Goal: Information Seeking & Learning: Learn about a topic

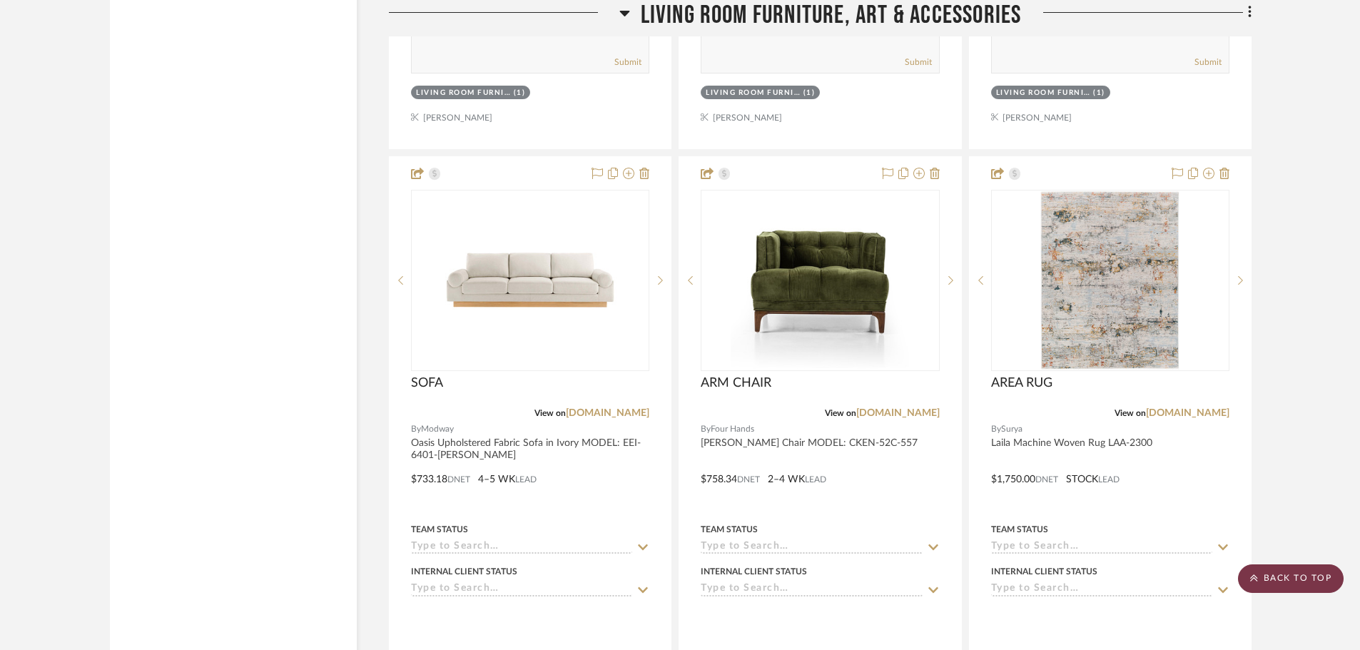
click at [1294, 573] on scroll-to-top-button "BACK TO TOP" at bounding box center [1291, 579] width 106 height 29
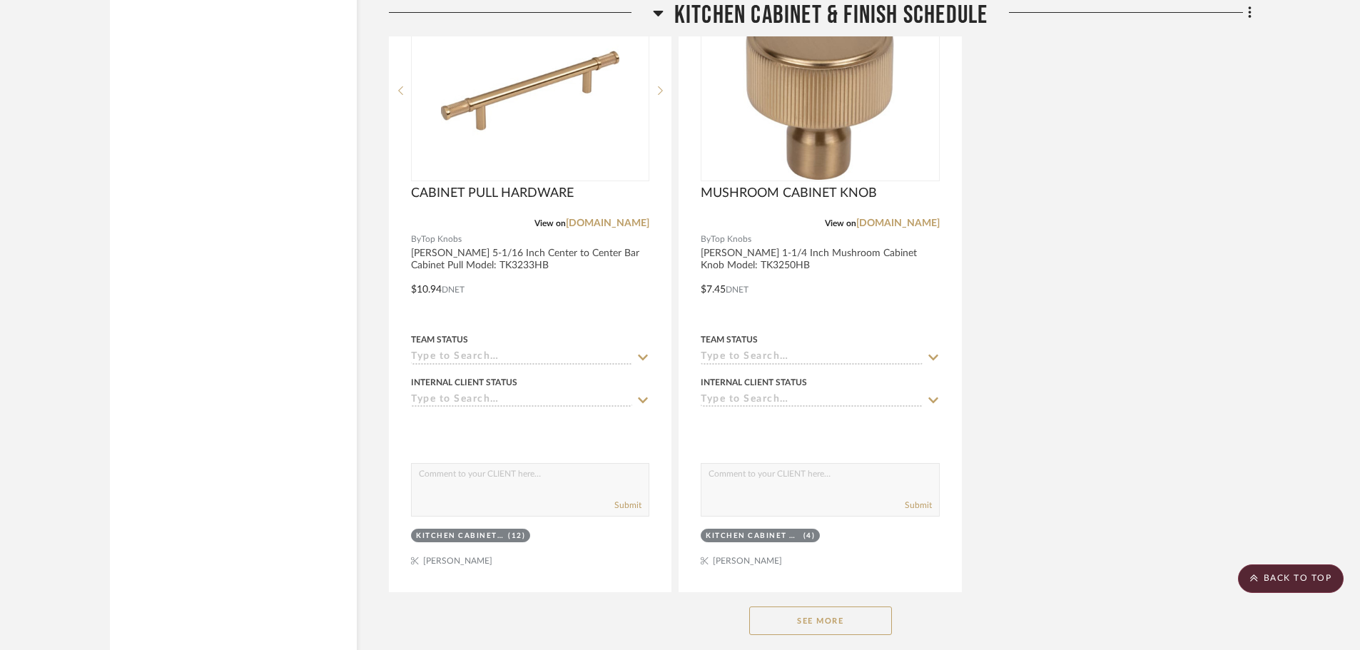
scroll to position [11348, 0]
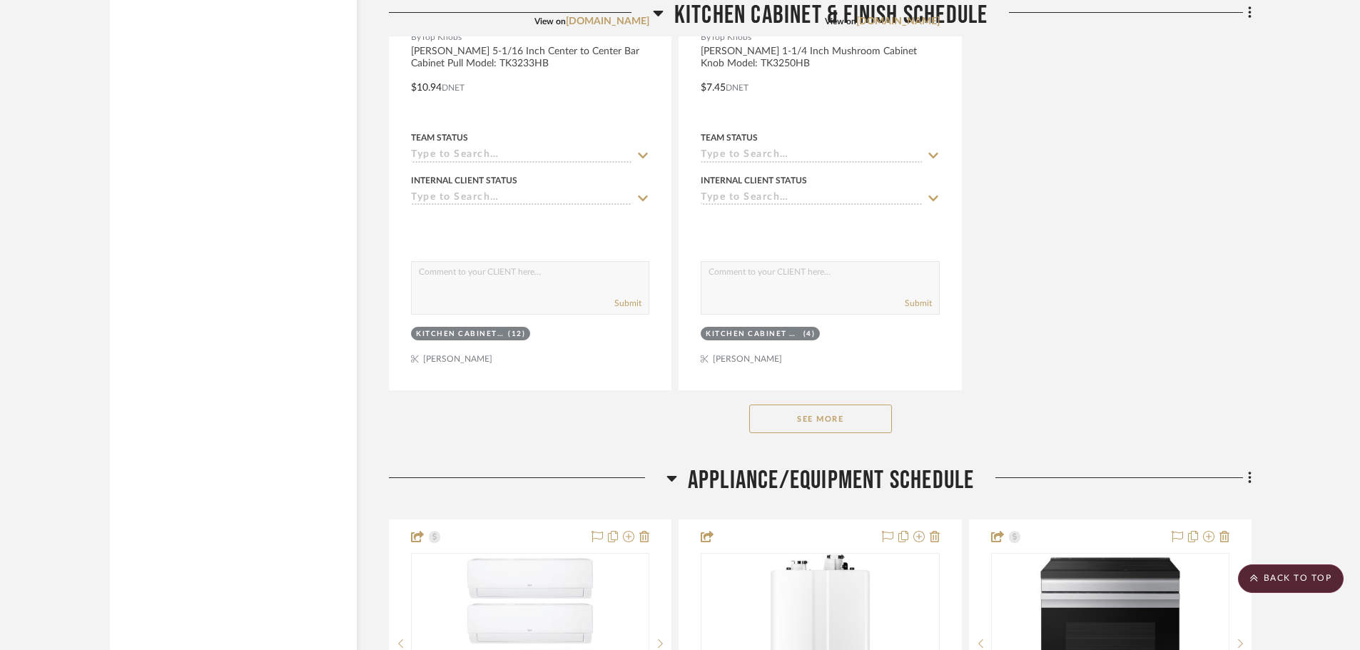
click at [816, 423] on button "See More" at bounding box center [820, 419] width 143 height 29
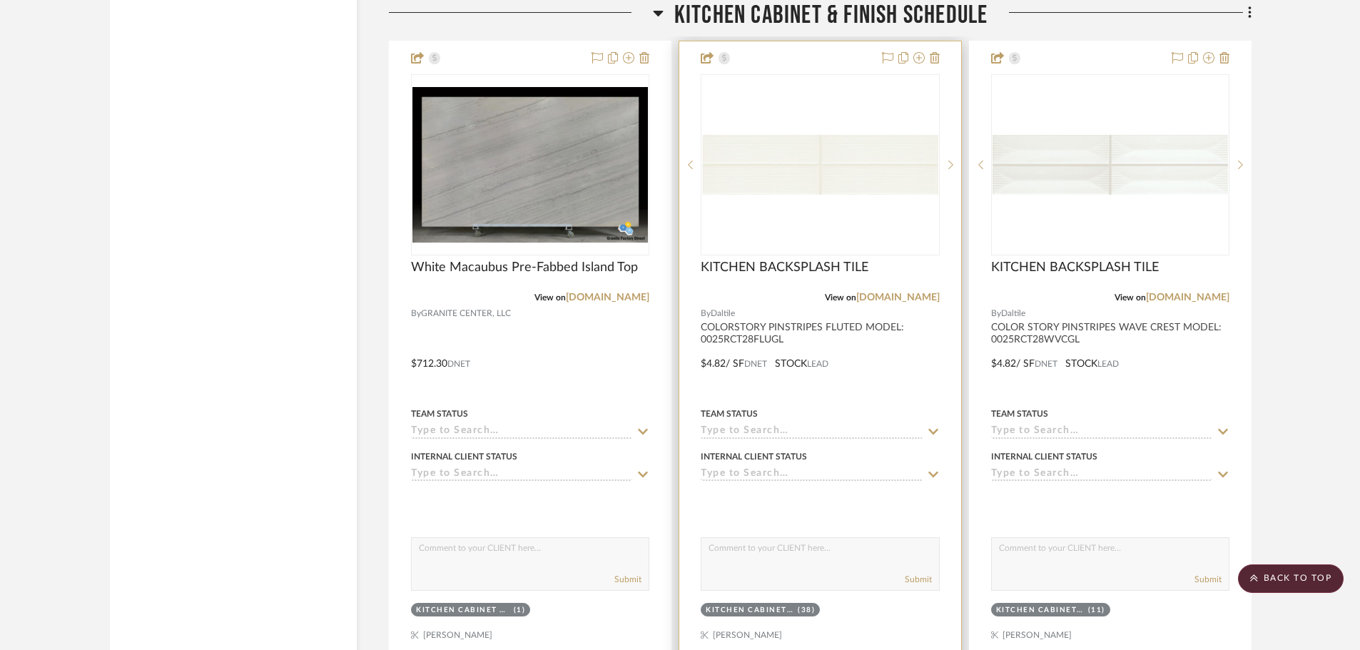
scroll to position [12847, 0]
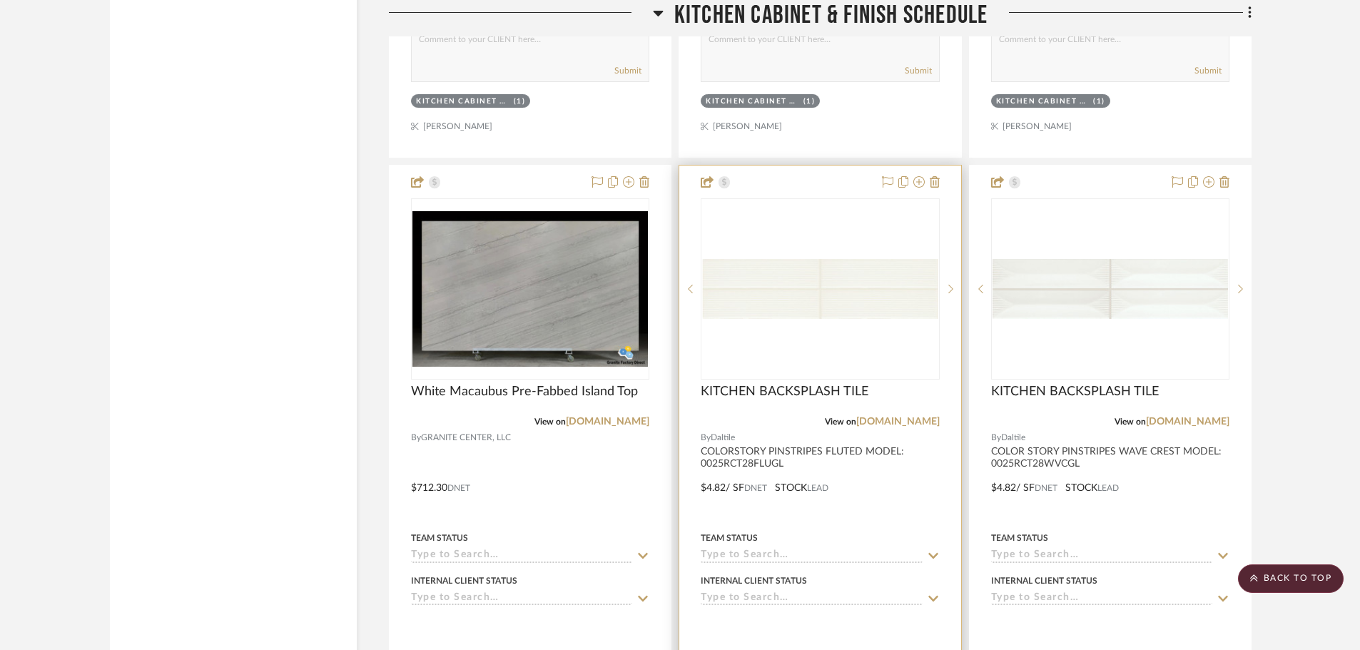
click at [838, 272] on img "0" at bounding box center [820, 289] width 236 height 61
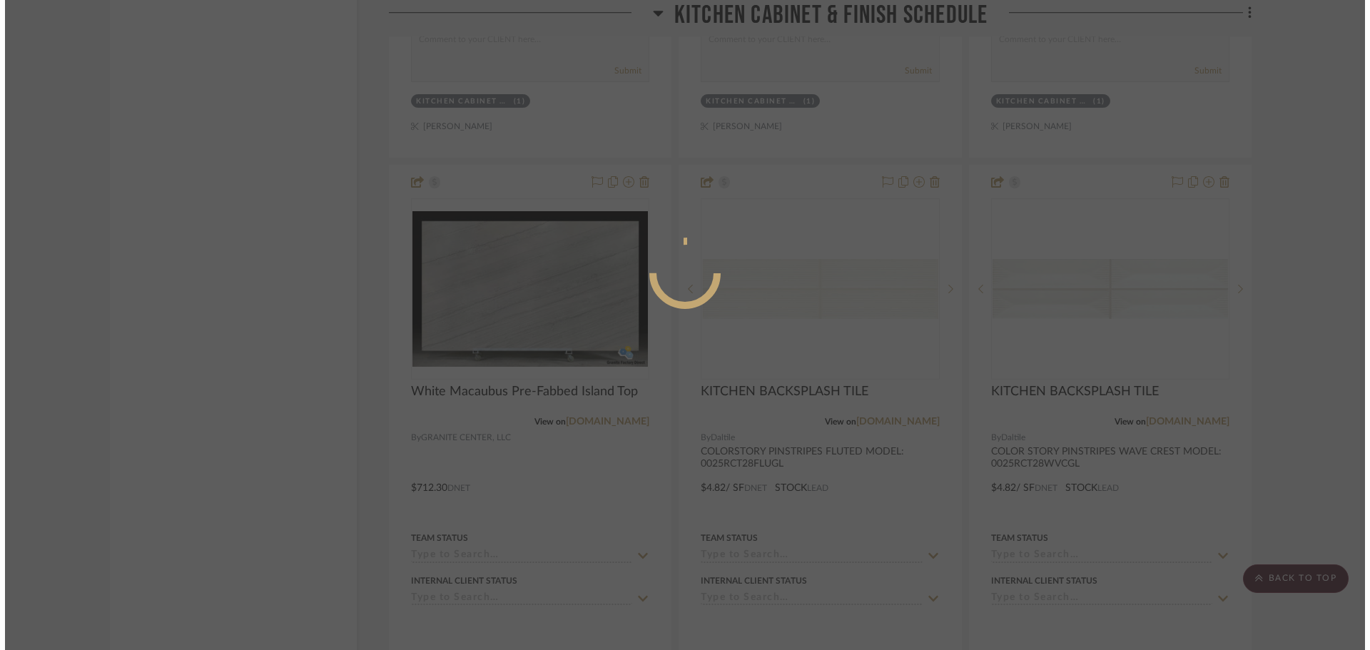
scroll to position [0, 0]
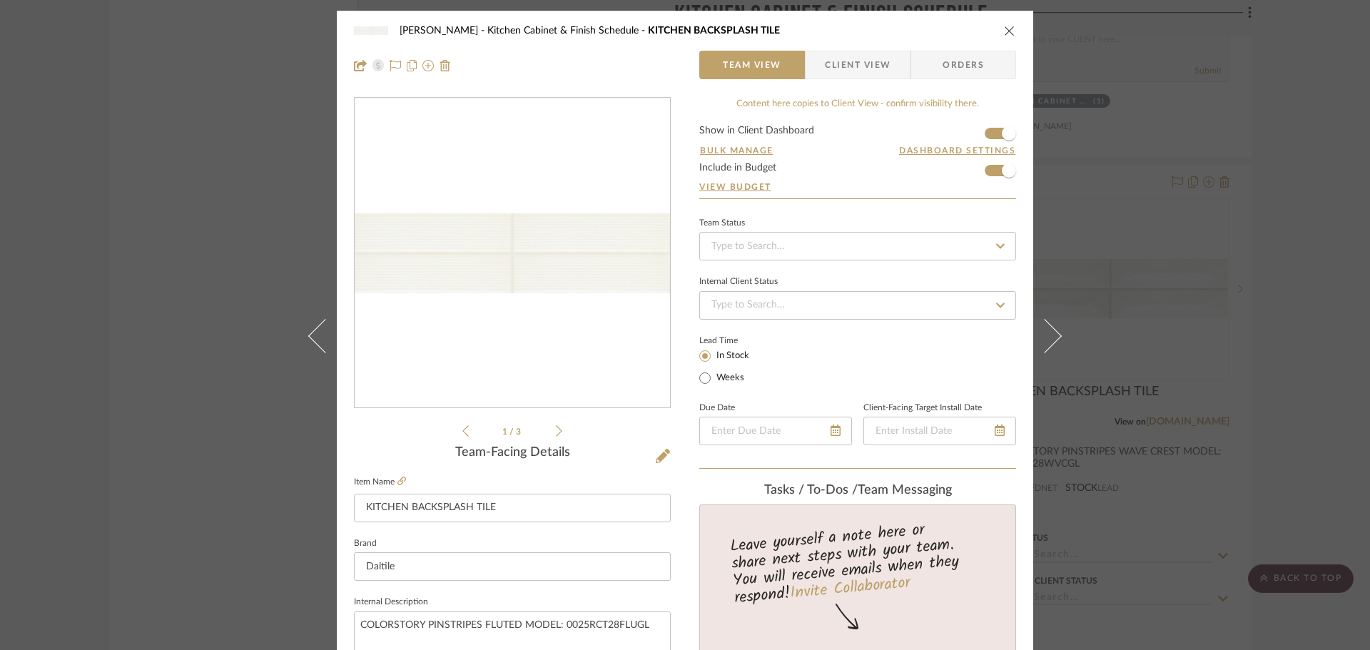
click at [501, 265] on img "0" at bounding box center [512, 253] width 315 height 81
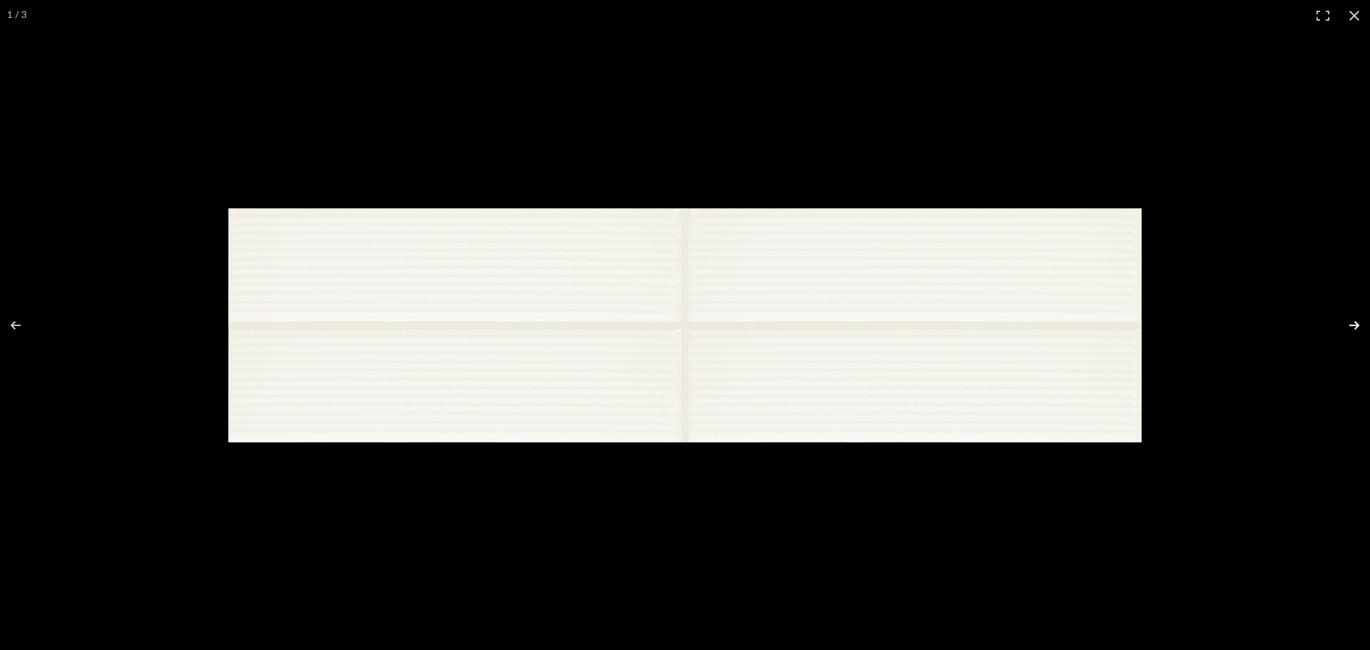
click at [1354, 328] on button at bounding box center [1345, 325] width 50 height 71
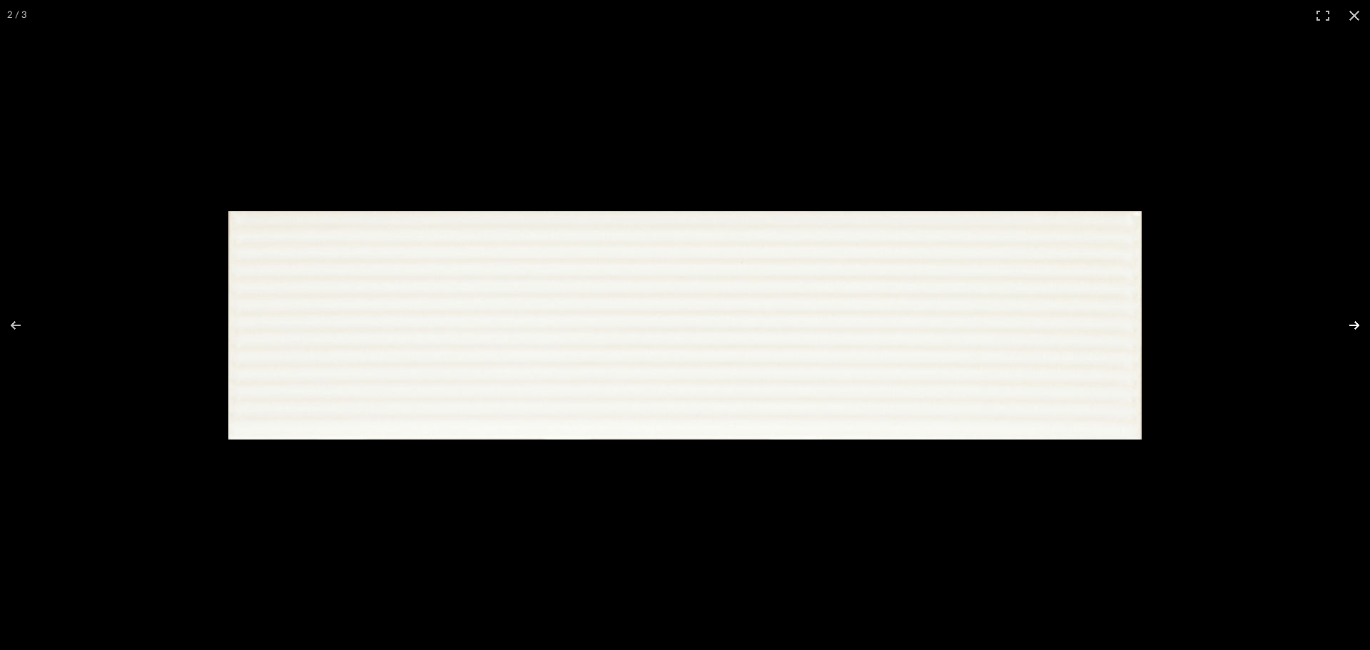
click at [1360, 326] on button at bounding box center [1345, 325] width 50 height 71
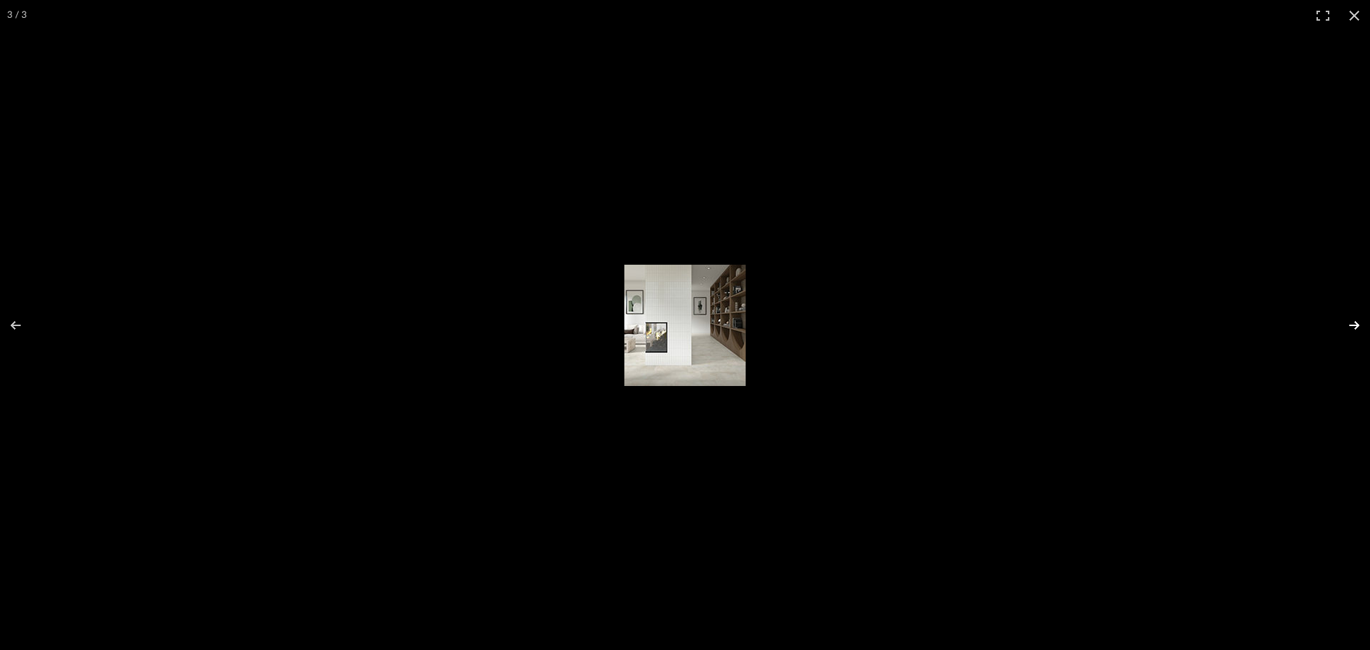
click at [1360, 326] on button at bounding box center [1345, 325] width 50 height 71
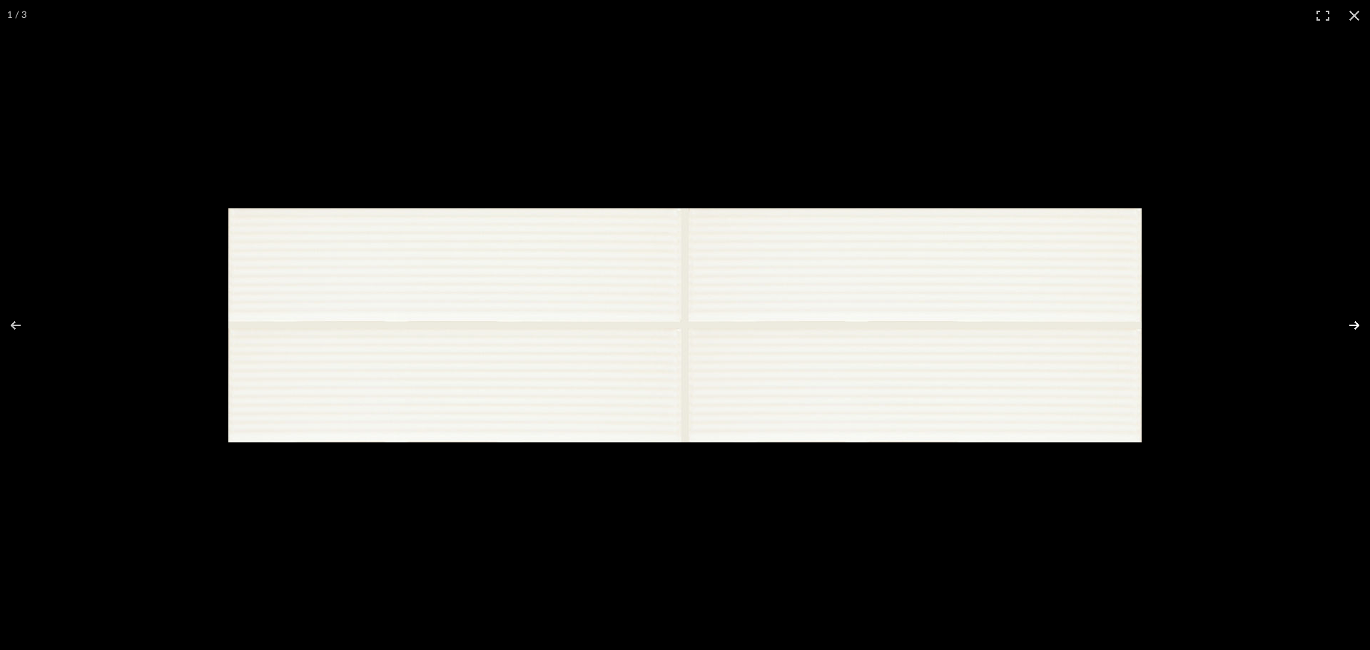
click at [1360, 326] on button at bounding box center [1345, 325] width 50 height 71
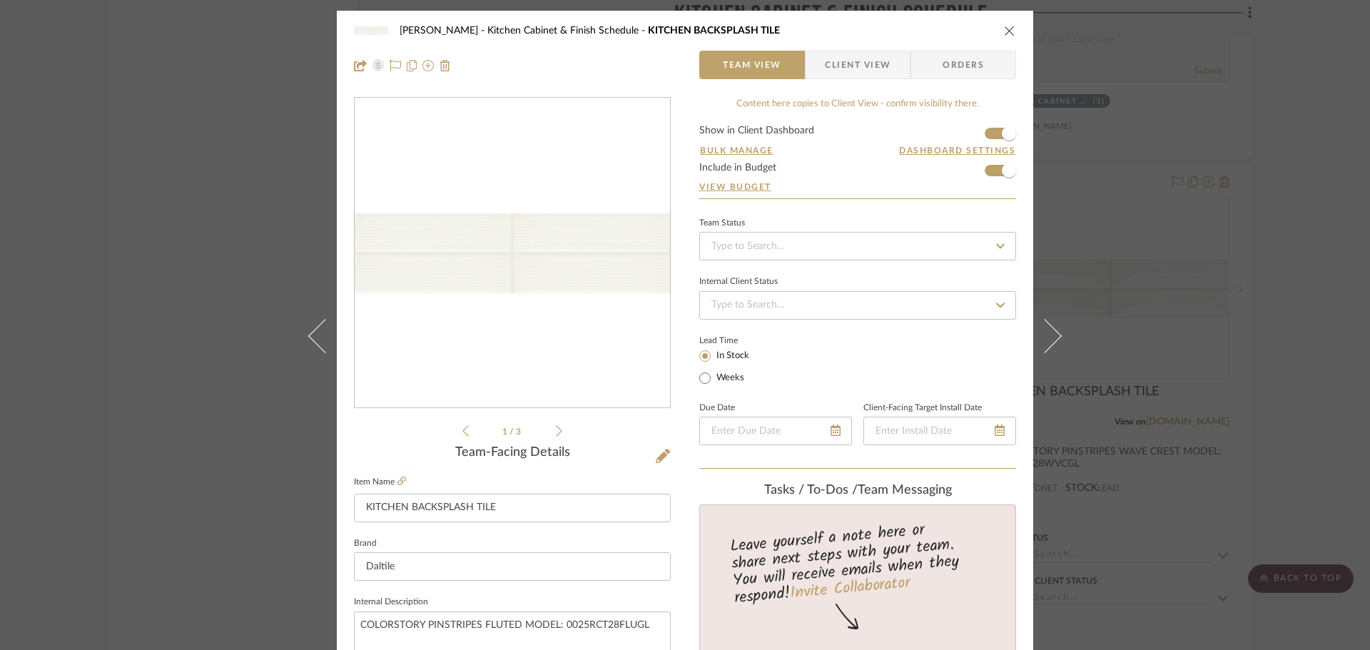
click at [998, 33] on div "[PERSON_NAME] Kitchen Cabinet & Finish Schedule KITCHEN BACKSPLASH TILE" at bounding box center [685, 30] width 662 height 29
click at [1008, 33] on icon "close" at bounding box center [1009, 30] width 11 height 11
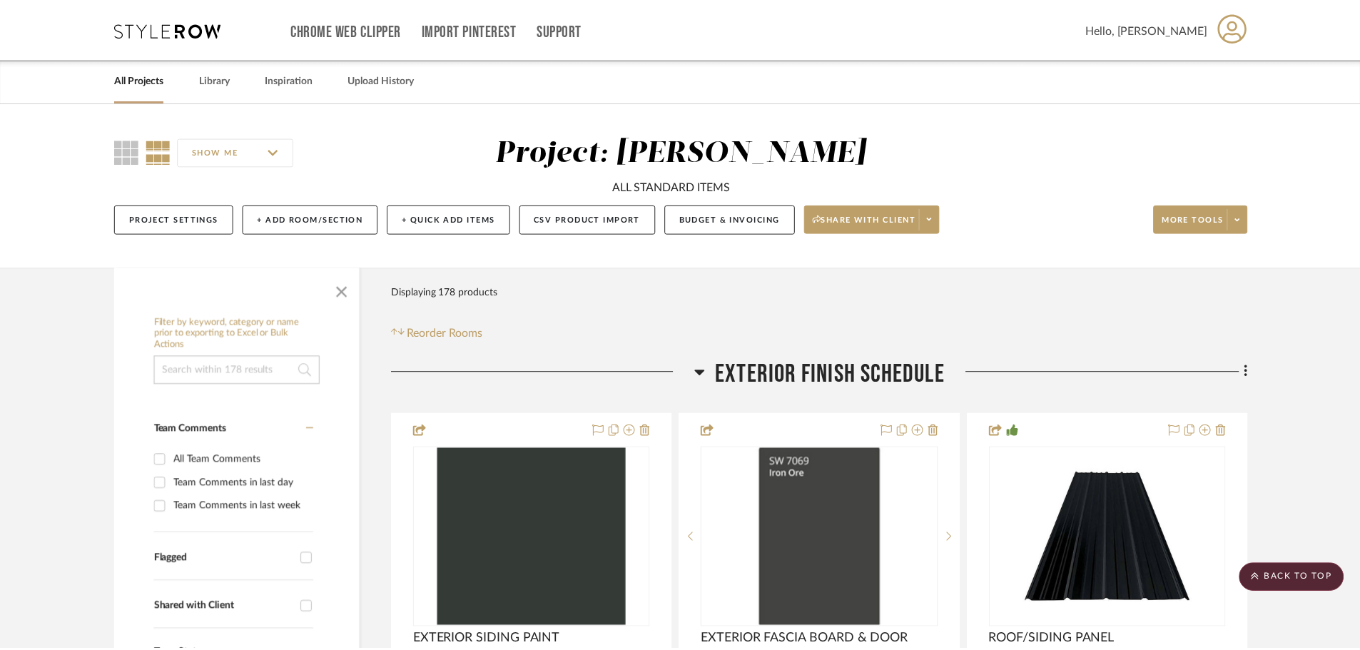
scroll to position [12847, 0]
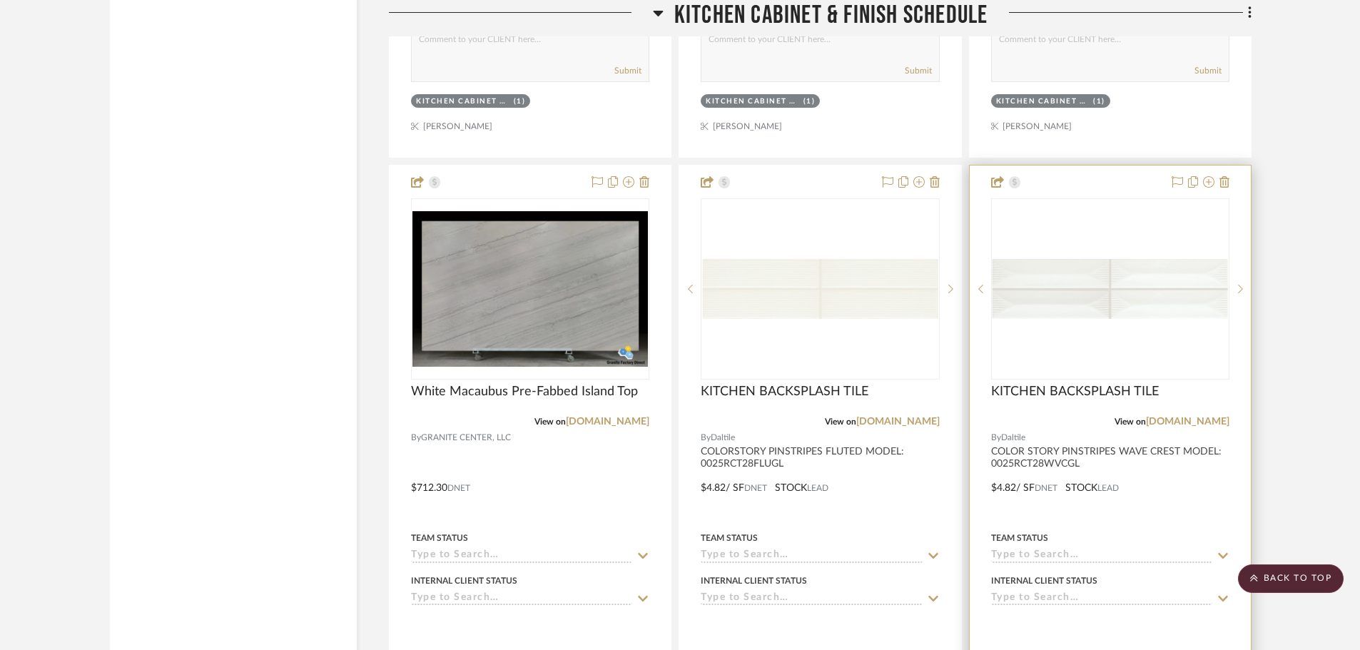
click at [1024, 301] on img "0" at bounding box center [1111, 289] width 236 height 61
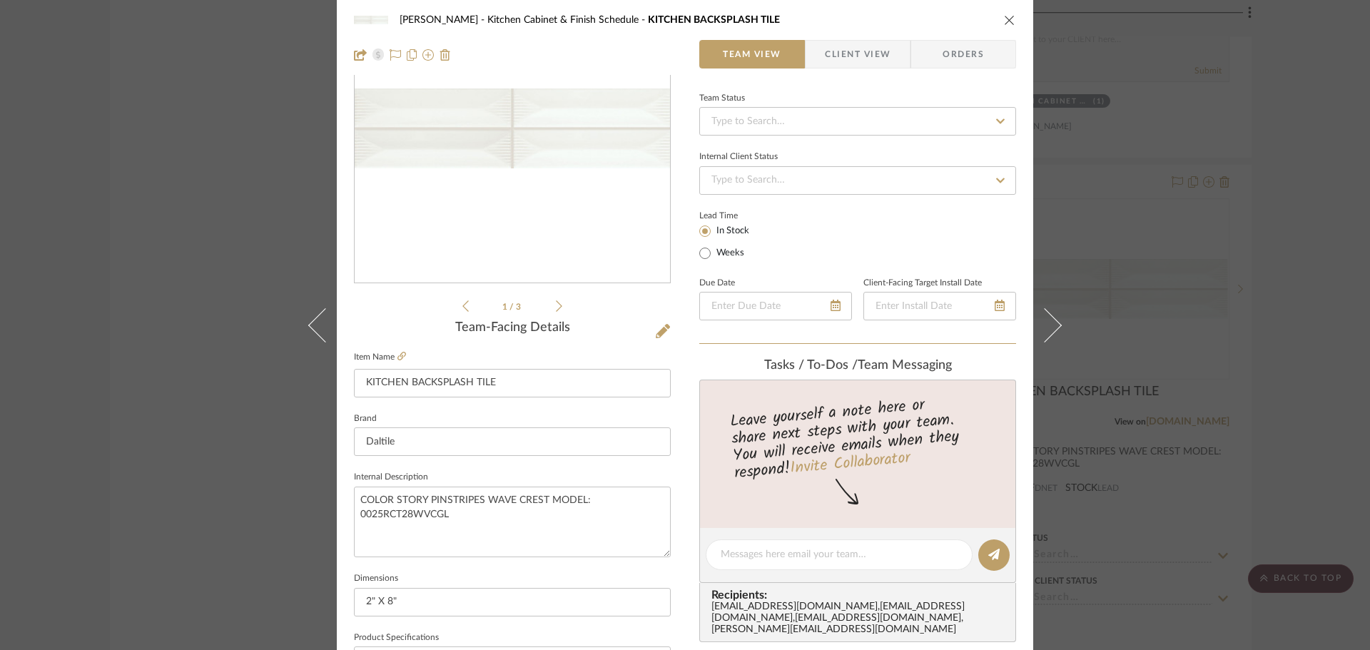
scroll to position [357, 0]
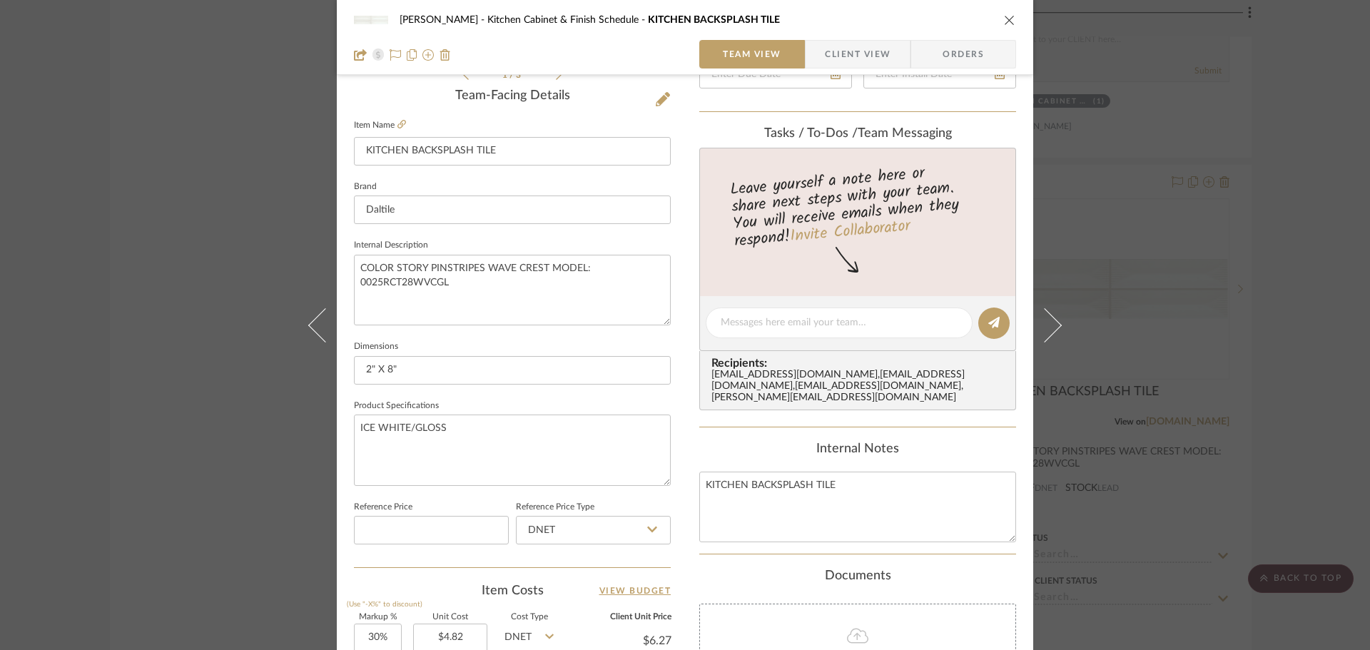
click at [992, 20] on div "[PERSON_NAME] Kitchen Cabinet & Finish Schedule KITCHEN BACKSPLASH TILE" at bounding box center [685, 20] width 662 height 29
click at [1004, 18] on icon "close" at bounding box center [1009, 19] width 11 height 11
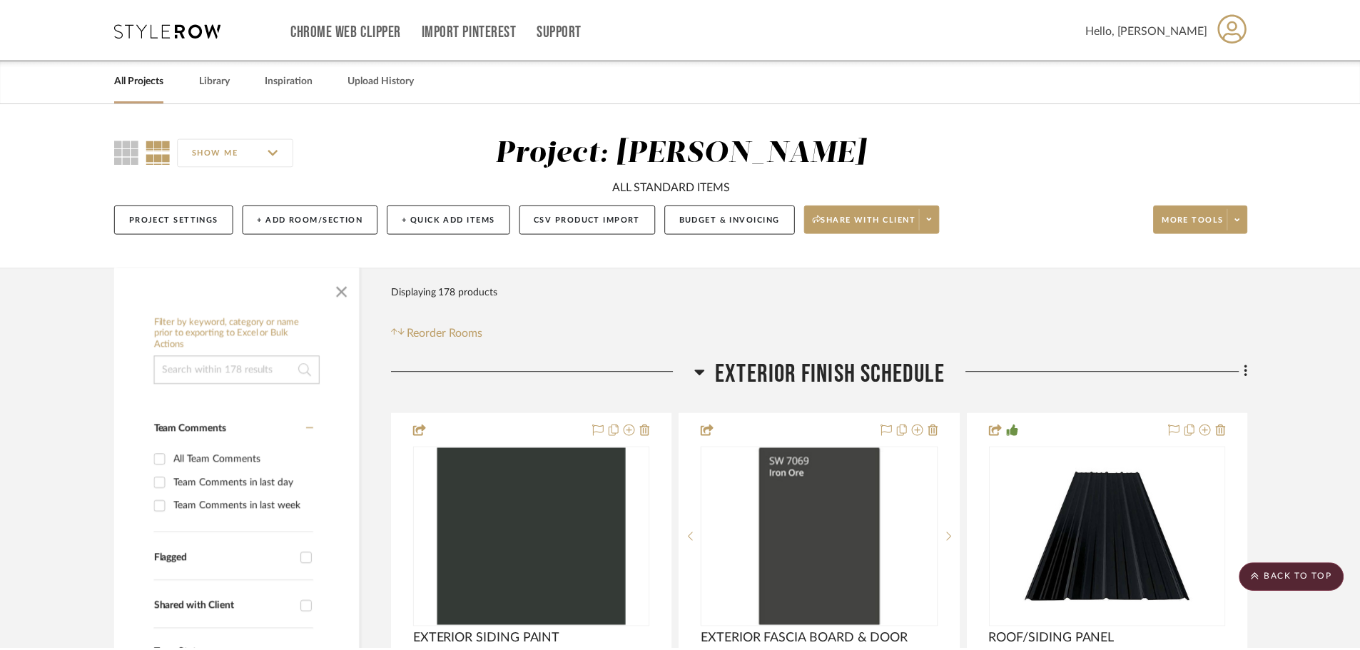
scroll to position [12847, 0]
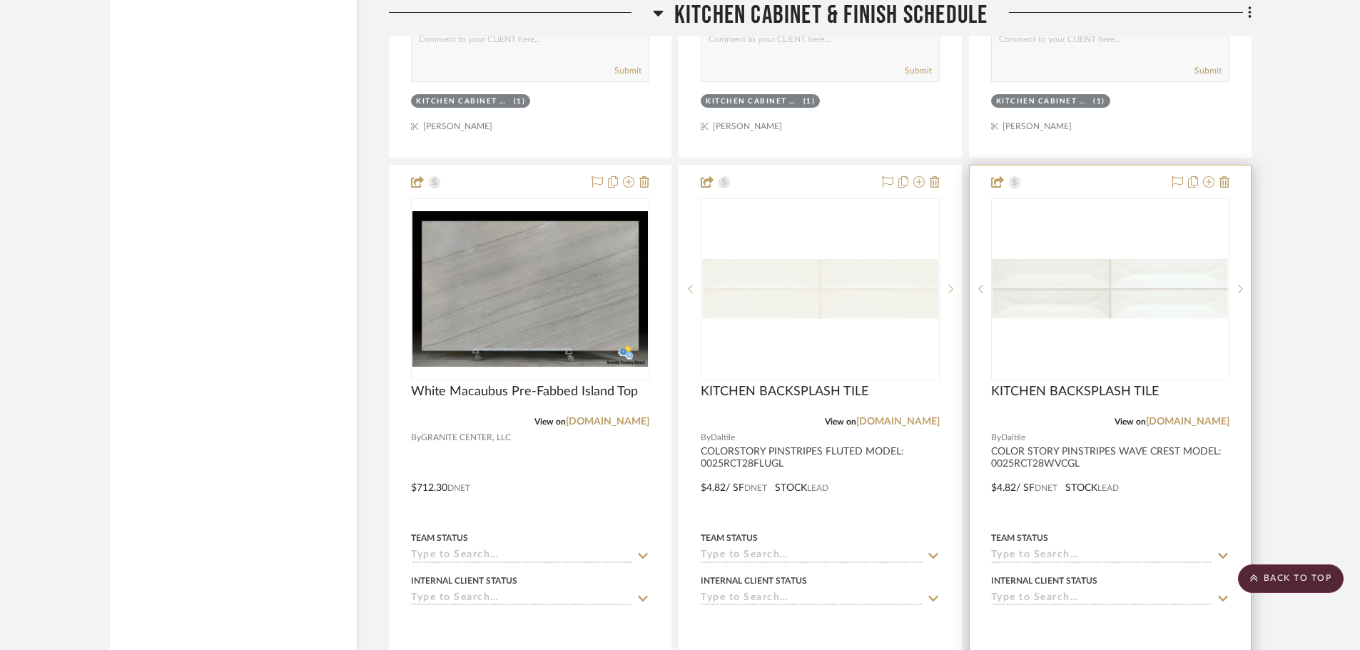
click at [1028, 315] on img "0" at bounding box center [1111, 289] width 236 height 61
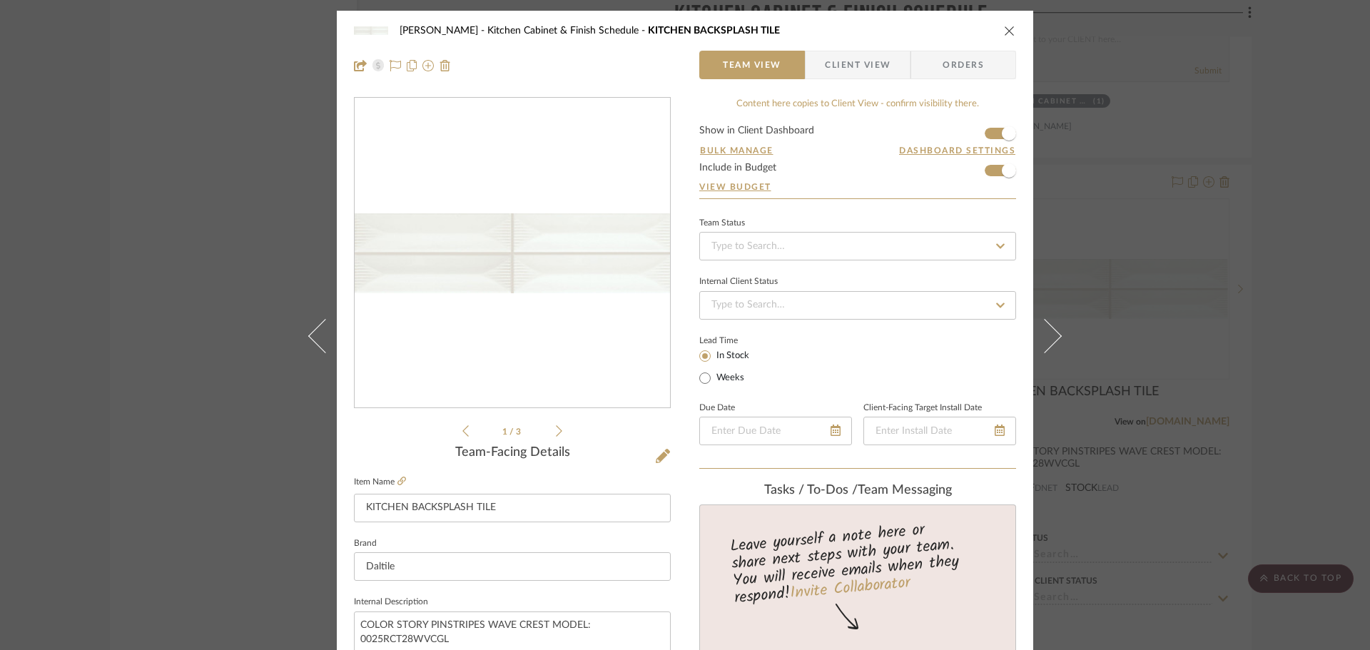
click at [1008, 27] on icon "close" at bounding box center [1009, 30] width 11 height 11
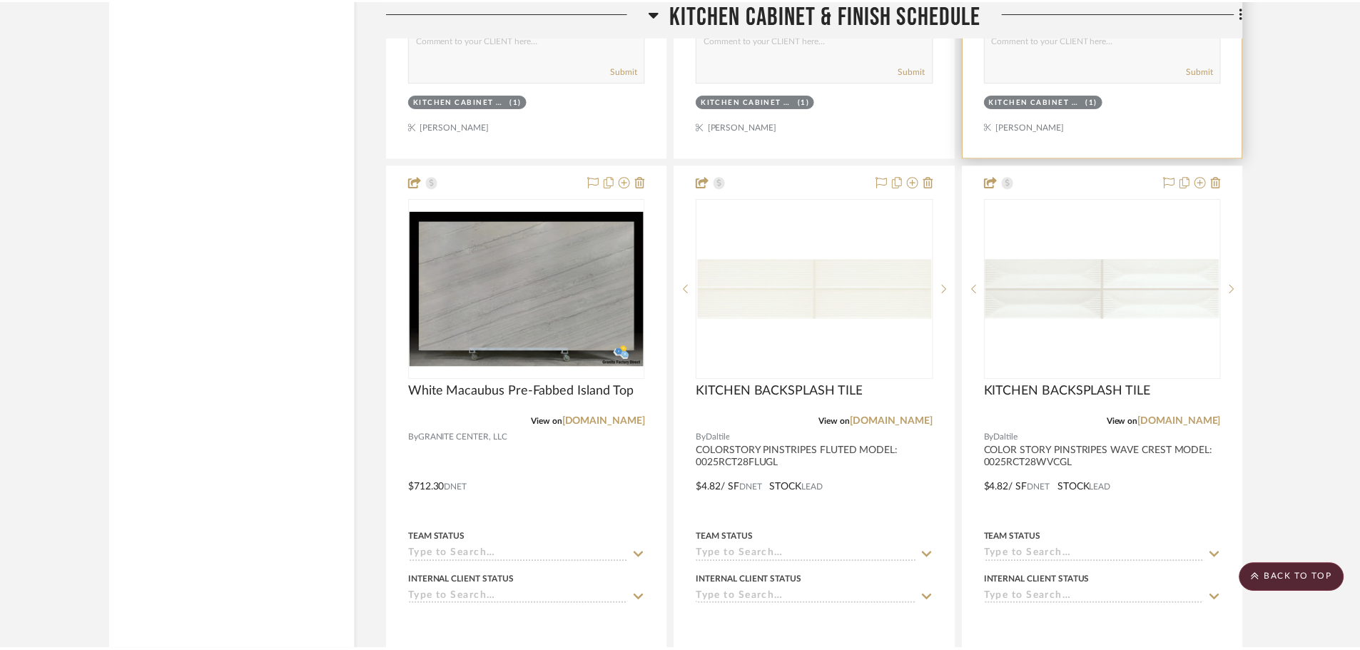
scroll to position [12847, 0]
